Goal: Information Seeking & Learning: Check status

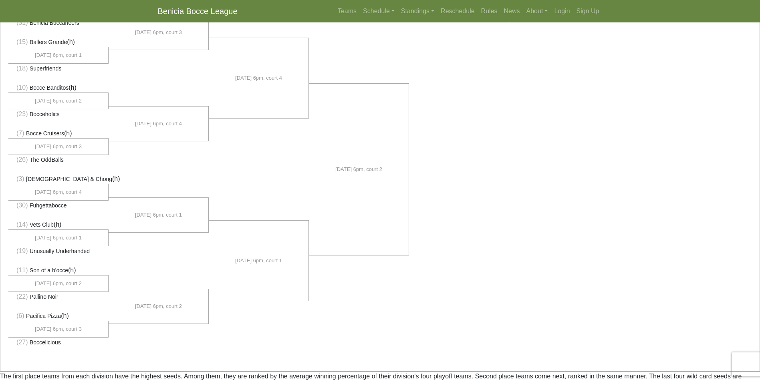
scroll to position [480, 0]
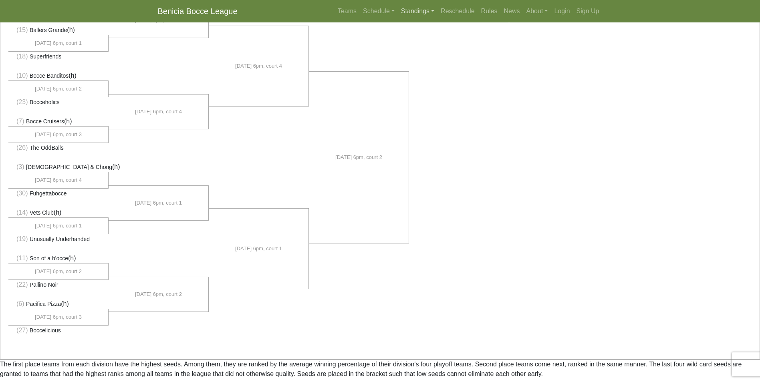
click at [430, 14] on link "Standings" at bounding box center [418, 11] width 40 height 16
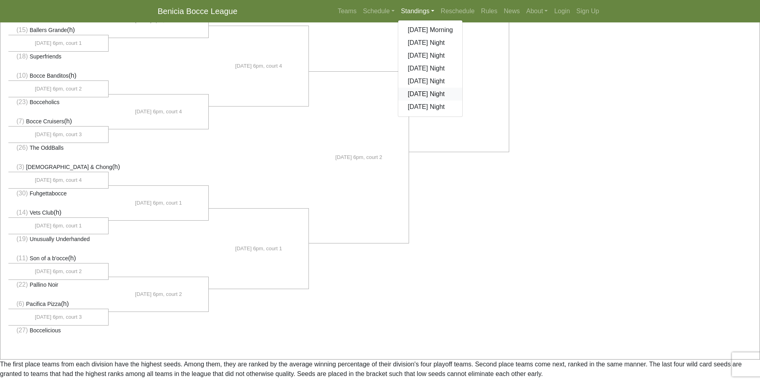
click at [416, 93] on link "[DATE] Night" at bounding box center [430, 94] width 64 height 13
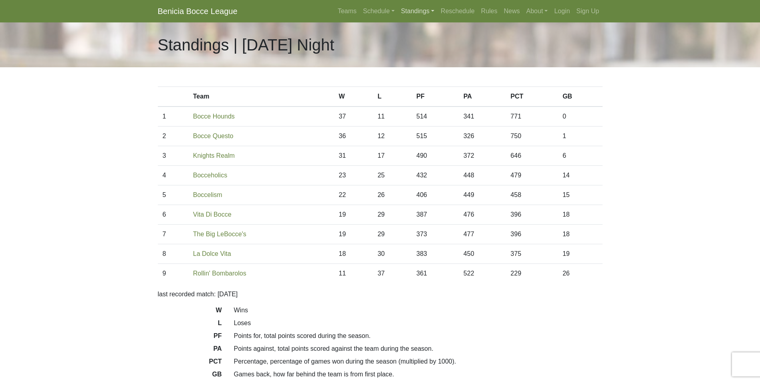
click at [434, 12] on link "Standings" at bounding box center [418, 11] width 40 height 16
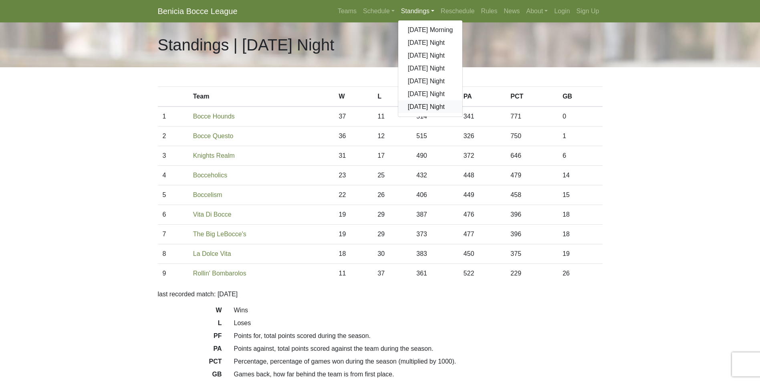
click at [418, 105] on link "[DATE] Night" at bounding box center [430, 107] width 64 height 13
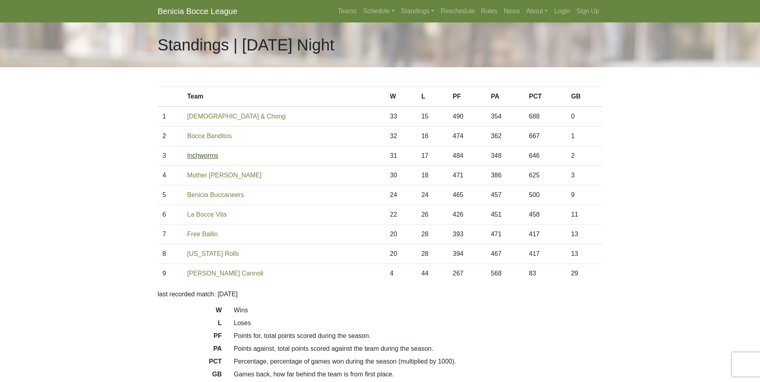
click at [218, 155] on link "Inchworms" at bounding box center [202, 155] width 31 height 7
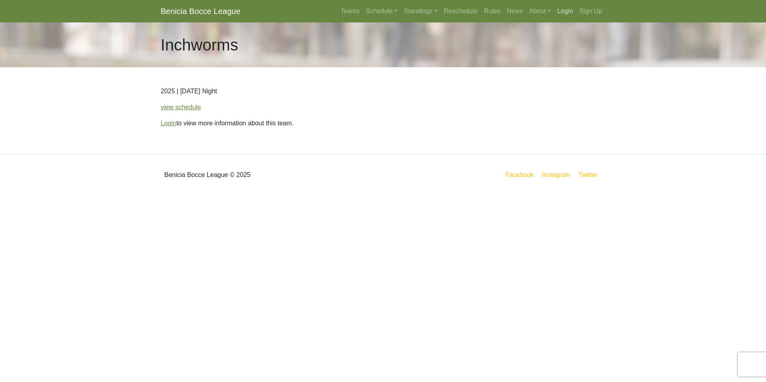
click at [563, 11] on link "Login" at bounding box center [565, 11] width 22 height 16
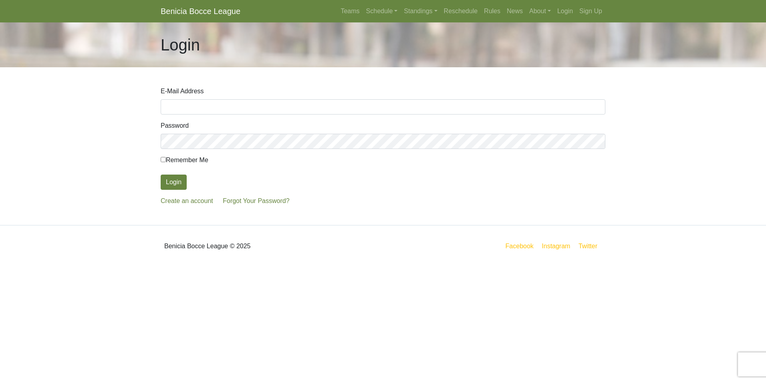
click at [223, 107] on input "E-Mail Address" at bounding box center [383, 106] width 444 height 15
type input "thor21rk@comcast.net"
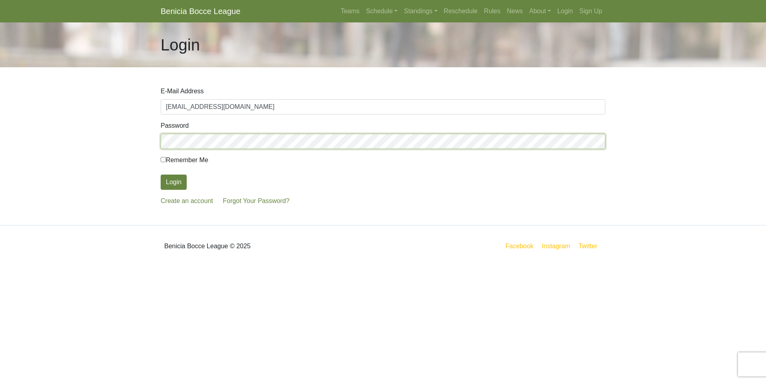
click at [161, 175] on button "Login" at bounding box center [174, 182] width 26 height 15
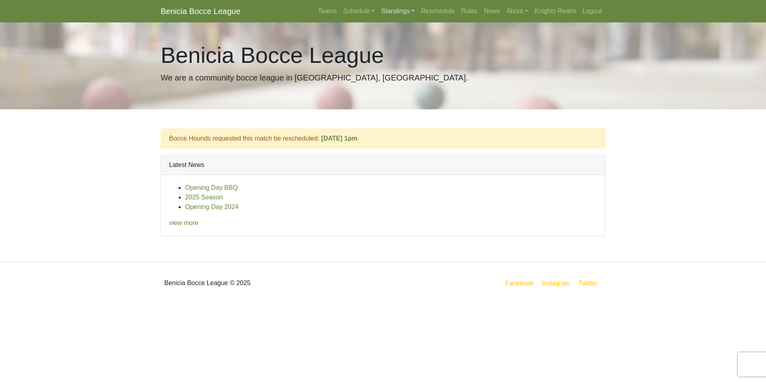
click at [415, 12] on link "Standings" at bounding box center [398, 11] width 40 height 16
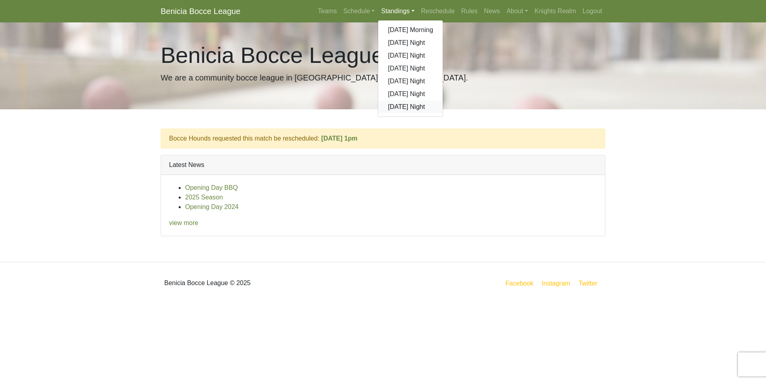
click at [406, 106] on link "[DATE] Night" at bounding box center [410, 107] width 64 height 13
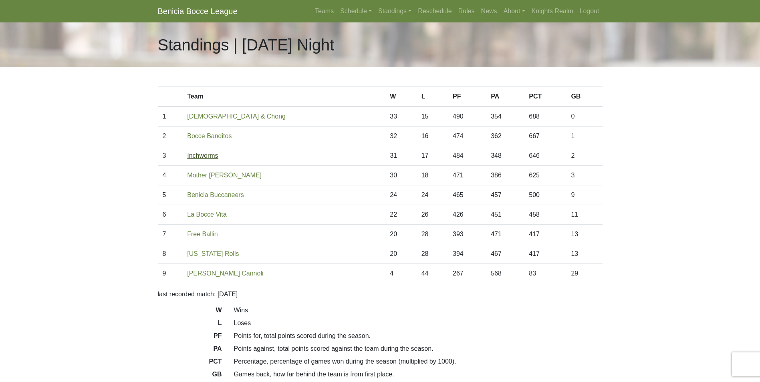
click at [218, 157] on link "Inchworms" at bounding box center [202, 155] width 31 height 7
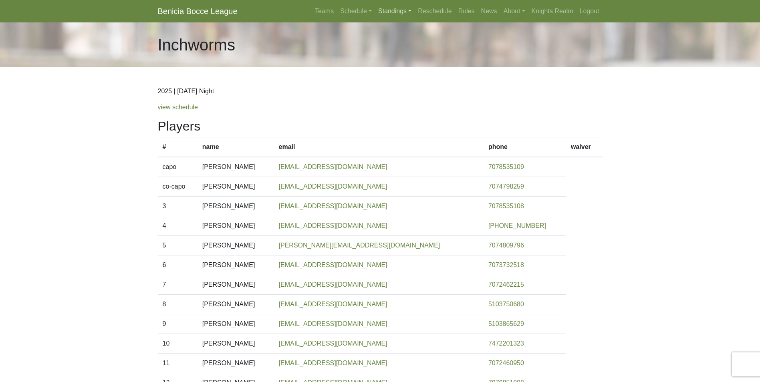
click at [412, 12] on link "Standings" at bounding box center [395, 11] width 40 height 16
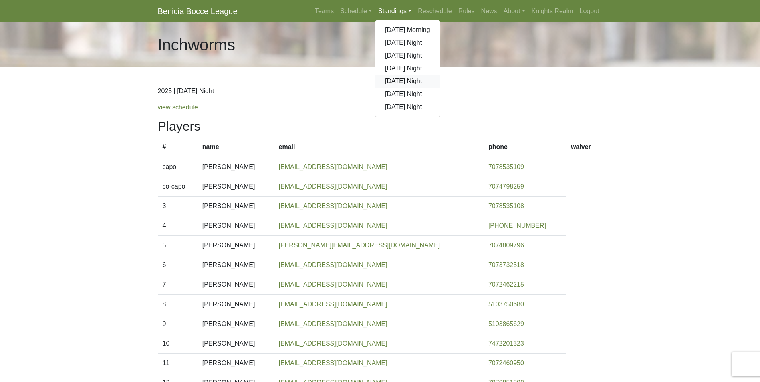
click at [404, 80] on link "[DATE] Night" at bounding box center [407, 81] width 64 height 13
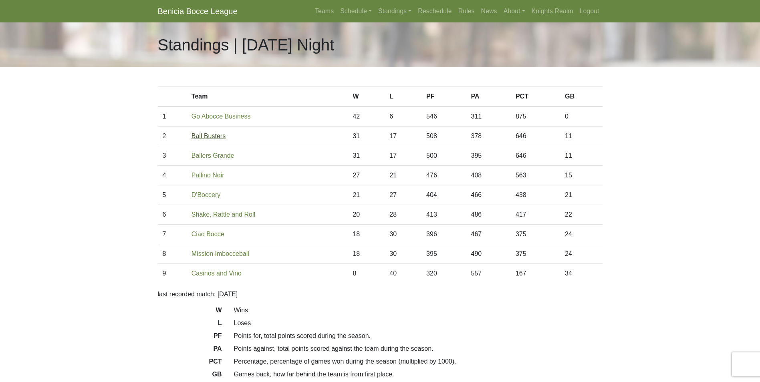
click at [224, 138] on link "Ball Busters" at bounding box center [208, 136] width 34 height 7
click at [208, 175] on link "Pallino Noir" at bounding box center [207, 175] width 33 height 7
click at [411, 12] on link "Standings" at bounding box center [395, 11] width 40 height 16
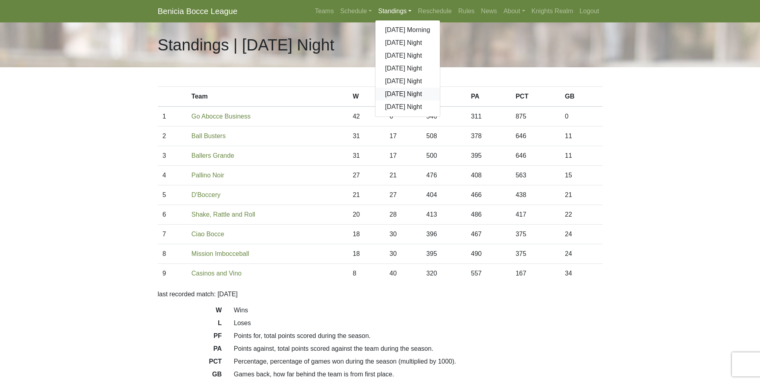
click at [404, 95] on link "[DATE] Night" at bounding box center [407, 94] width 64 height 13
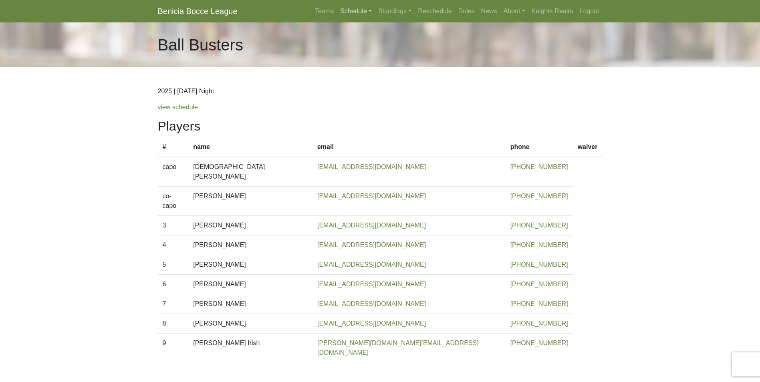
click at [370, 14] on link "Schedule" at bounding box center [356, 11] width 38 height 16
